Goal: Find specific page/section: Find specific page/section

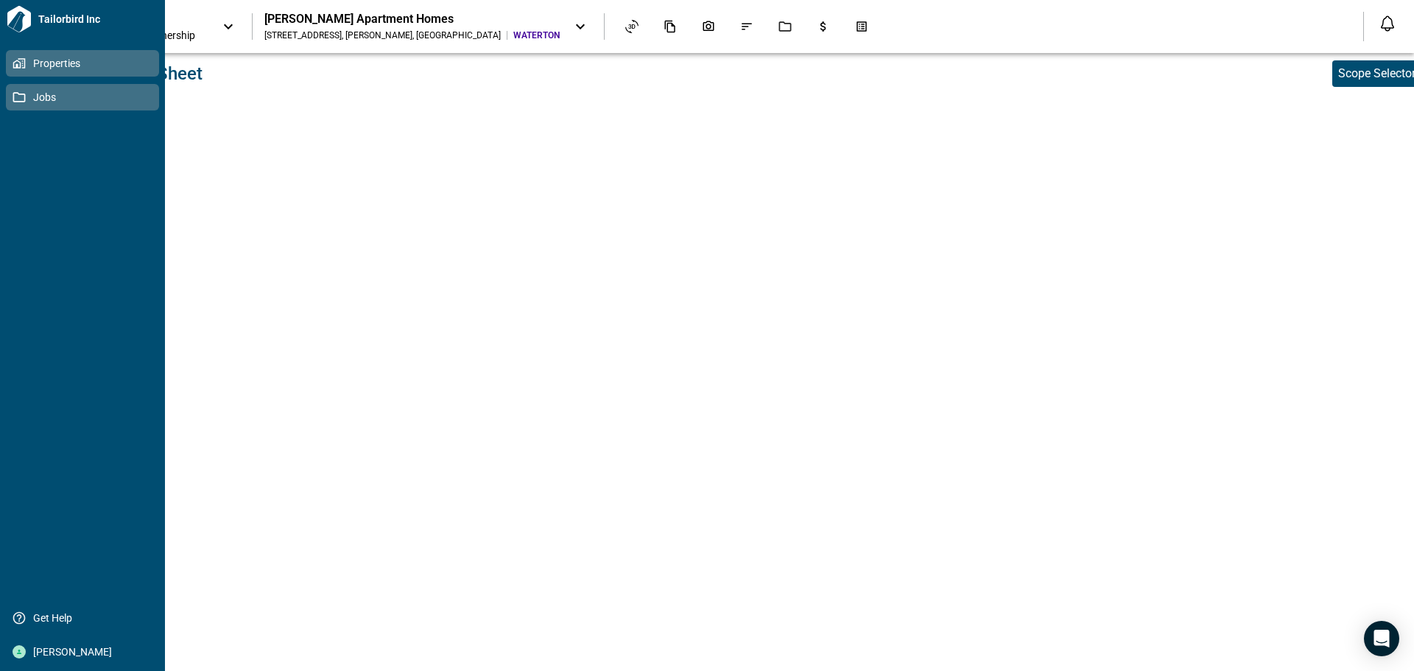
click at [23, 92] on icon at bounding box center [19, 97] width 13 height 13
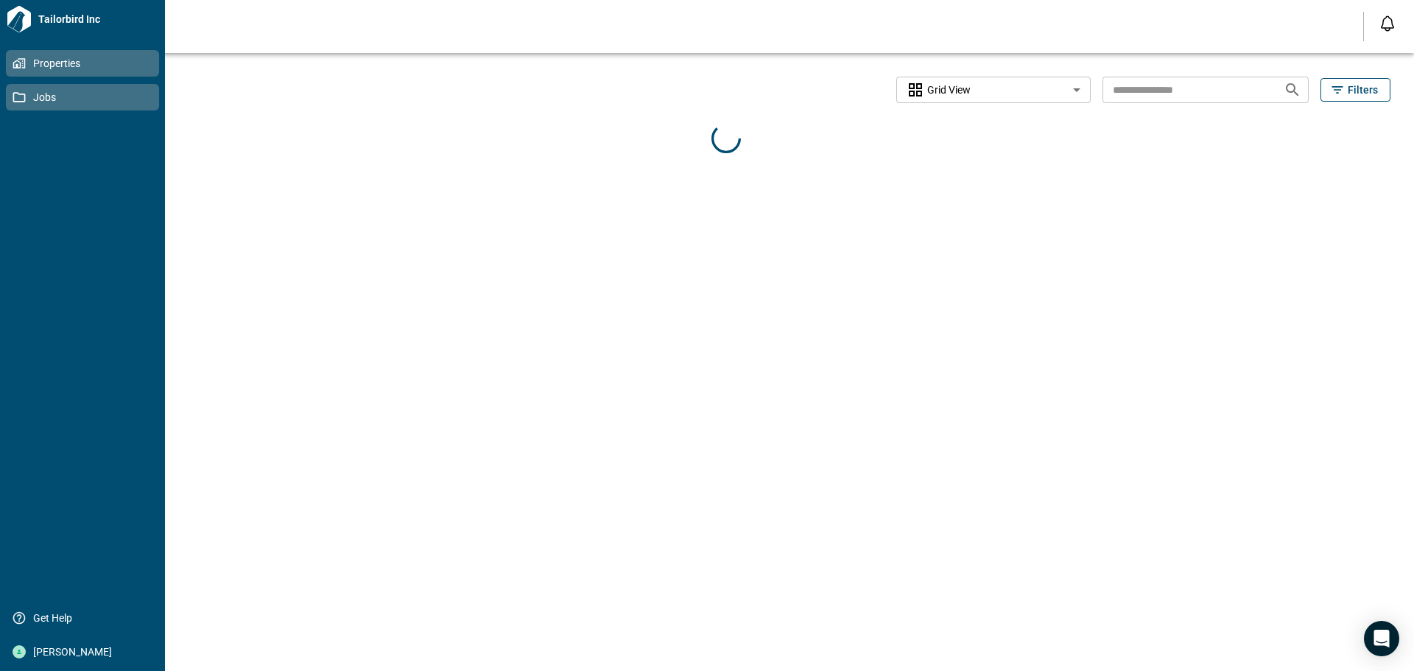
click at [29, 61] on span "Properties" at bounding box center [85, 63] width 119 height 15
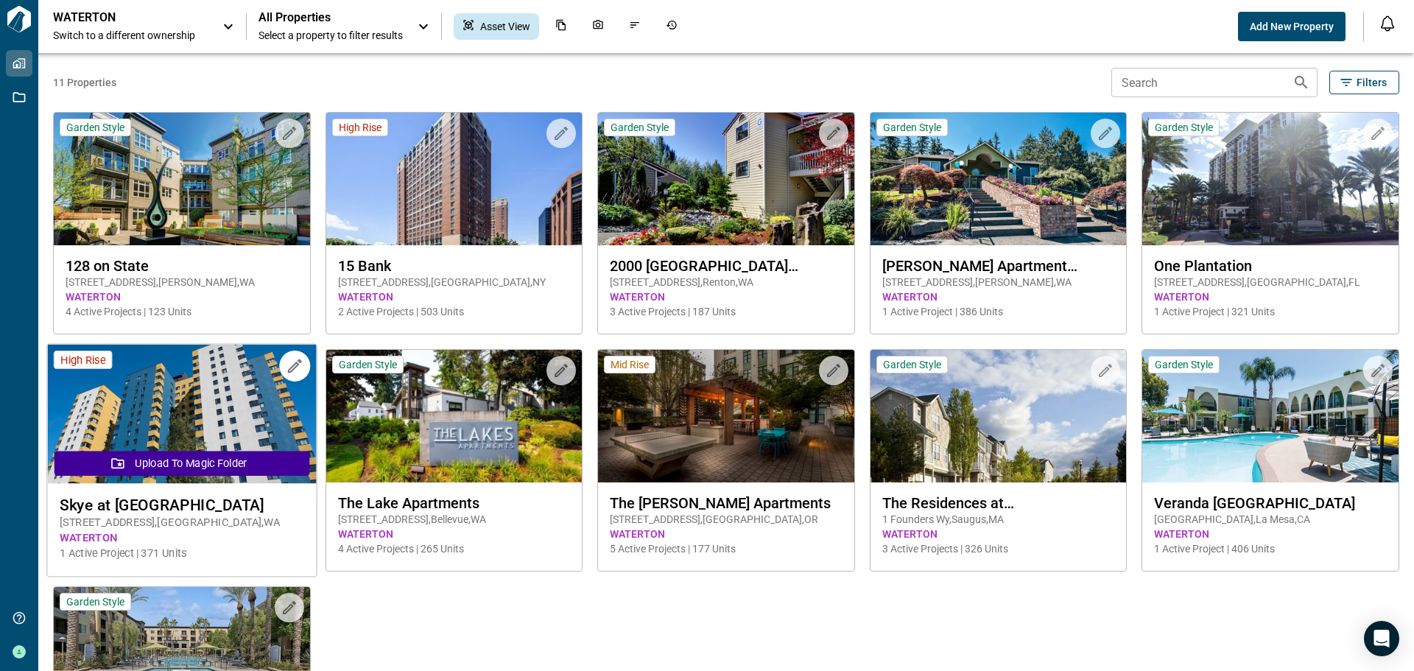
scroll to position [147, 0]
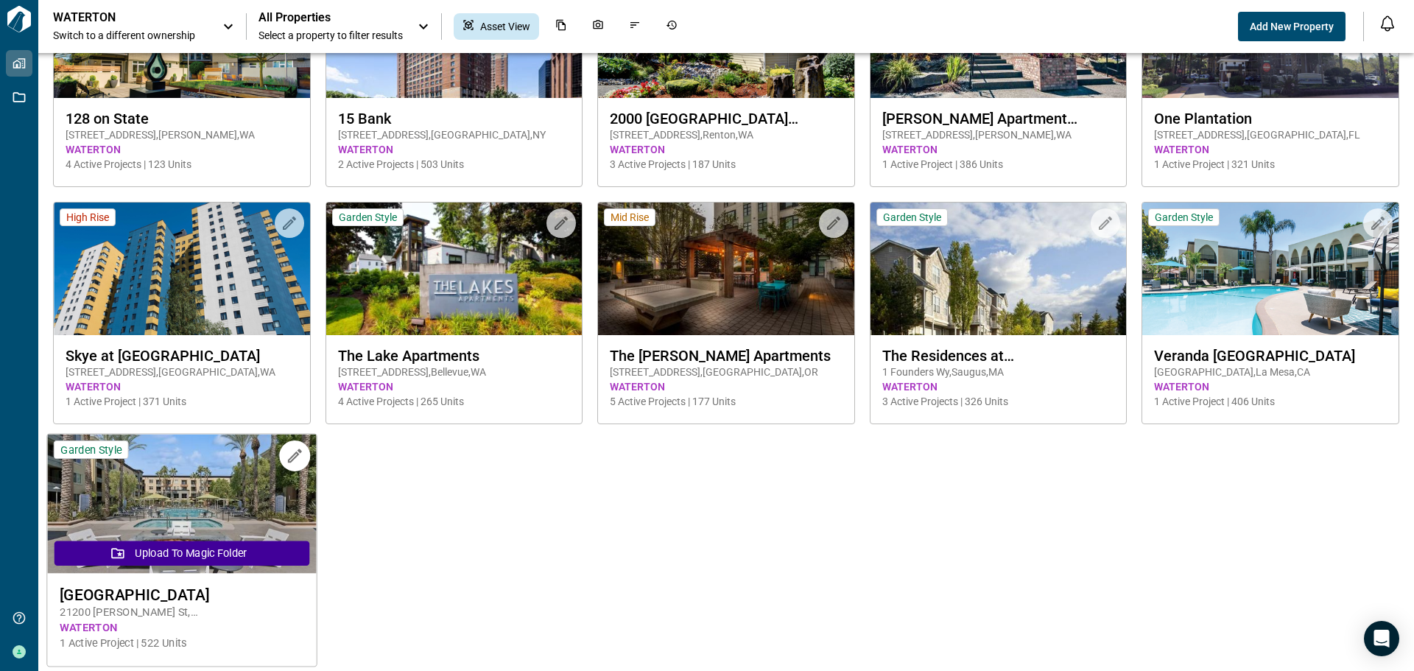
click at [250, 490] on img at bounding box center [181, 504] width 269 height 139
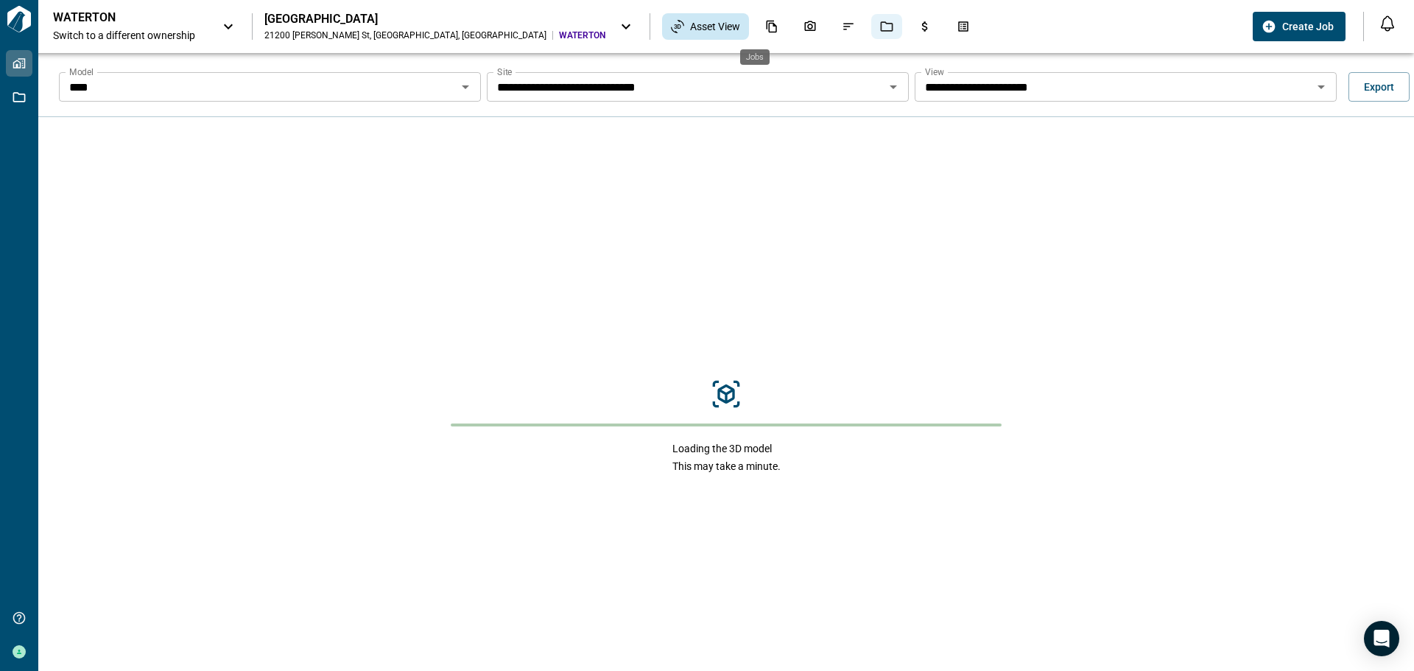
click at [880, 27] on icon "Jobs" at bounding box center [886, 26] width 13 height 13
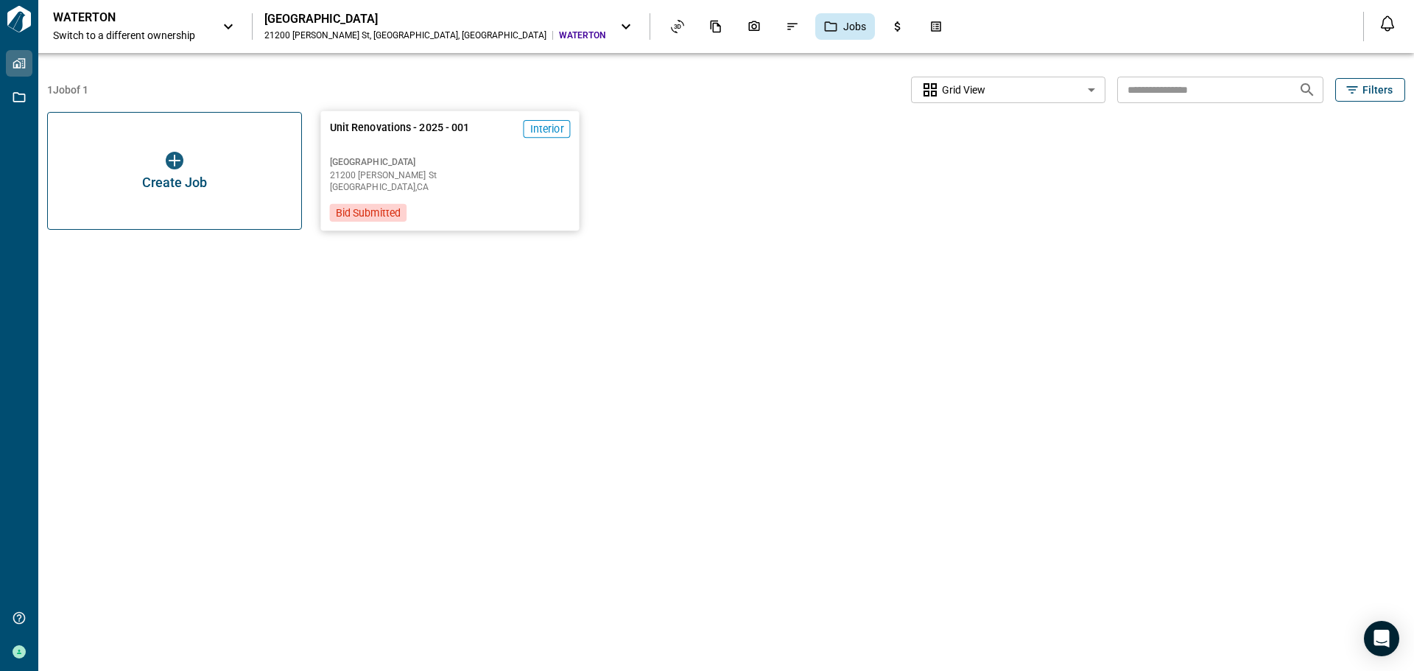
click at [376, 196] on div "Unit Renovations - 2025 - 001 Interior Warner Center [STREET_ADDRESS][PERSON_NA…" at bounding box center [450, 170] width 259 height 119
